Goal: Book appointment/travel/reservation: Book appointment/travel/reservation

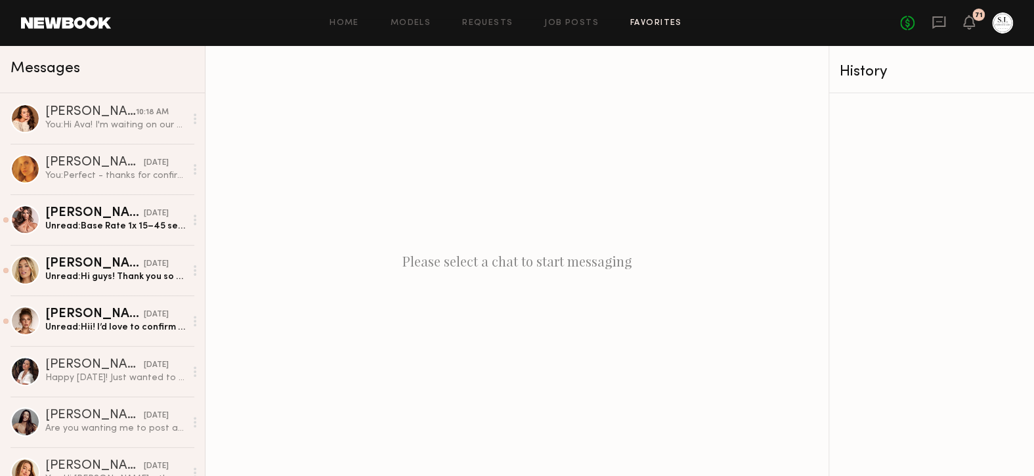
click at [654, 28] on link "Favorites" at bounding box center [656, 23] width 52 height 9
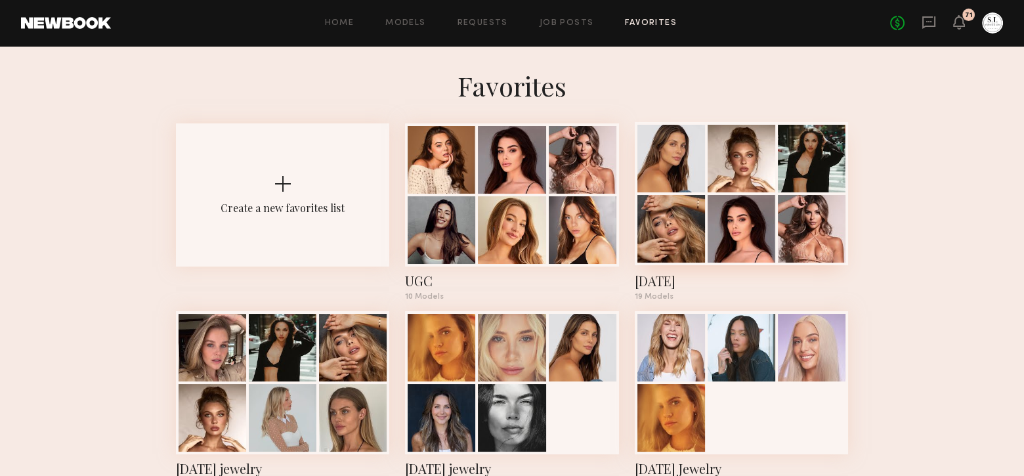
click at [687, 135] on div at bounding box center [671, 159] width 68 height 68
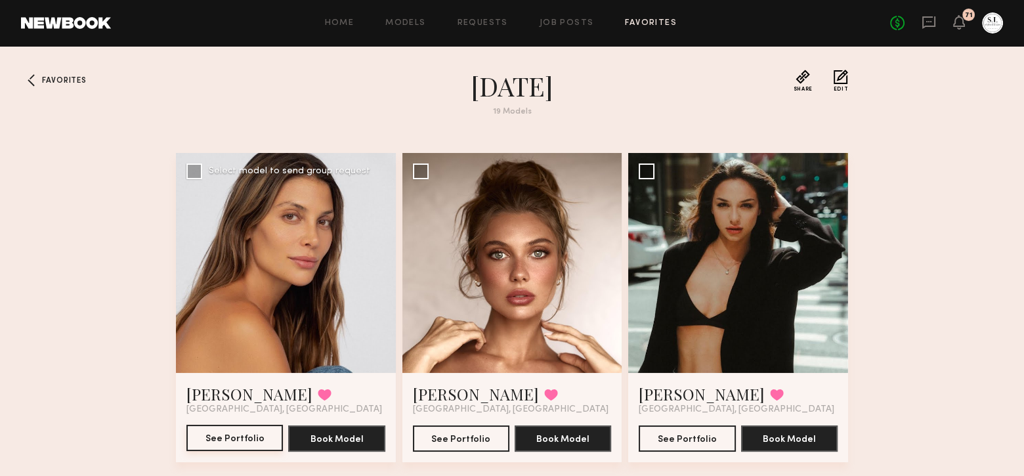
click at [251, 440] on button "See Portfolio" at bounding box center [234, 438] width 96 height 26
click at [503, 25] on link "Requests" at bounding box center [482, 23] width 51 height 9
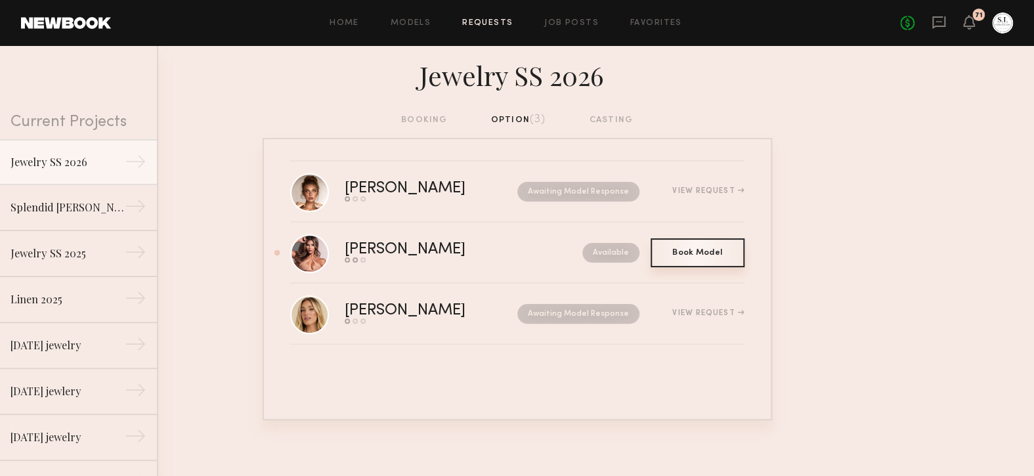
click at [684, 249] on span "Book Model" at bounding box center [697, 253] width 50 height 8
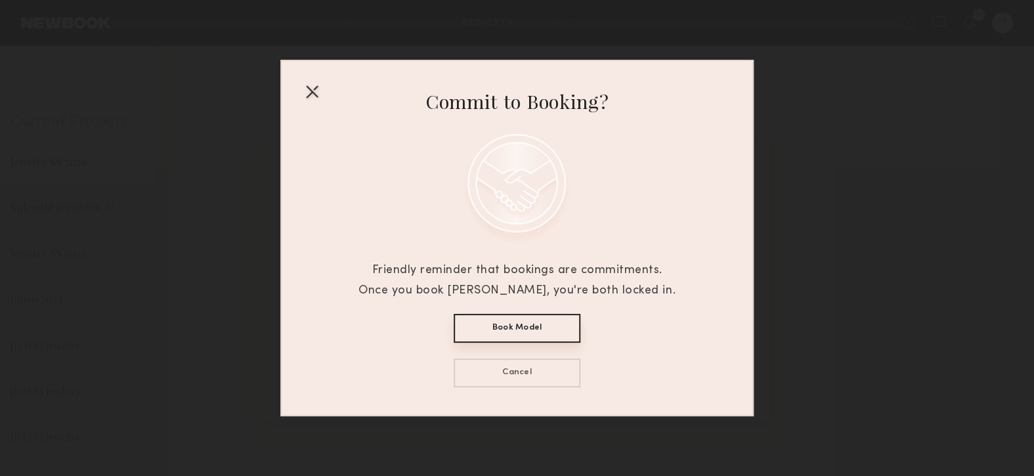
click at [534, 324] on button "Book Model" at bounding box center [516, 328] width 127 height 29
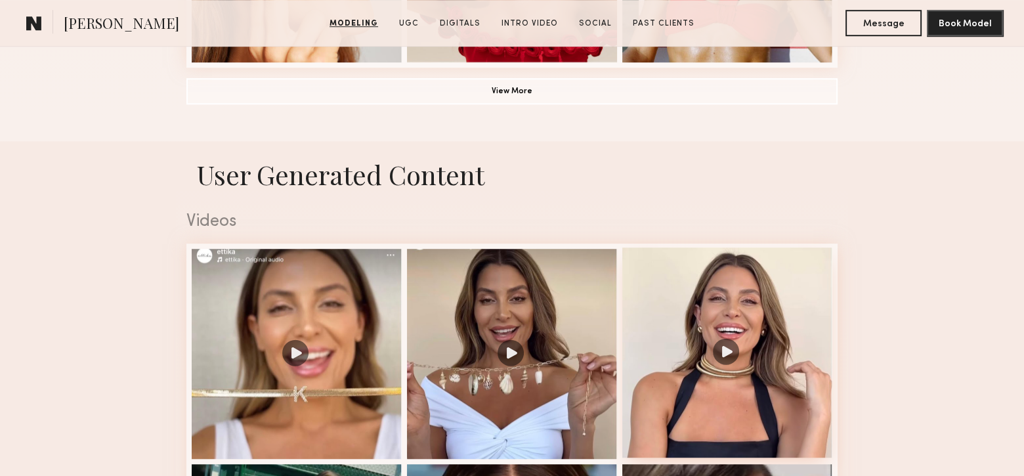
scroll to position [787, 0]
